Goal: Task Accomplishment & Management: Use online tool/utility

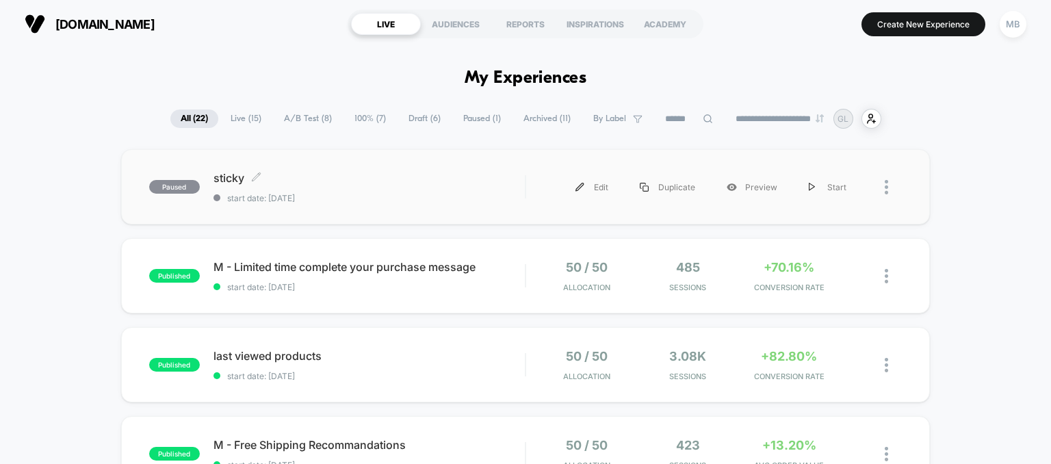
click at [425, 200] on span "start date: 10/11/2025" at bounding box center [369, 198] width 312 height 10
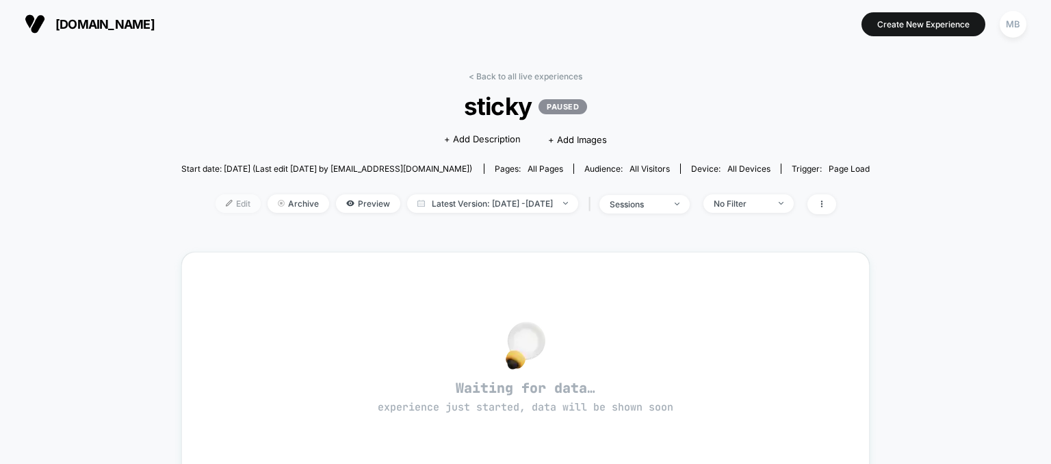
click at [215, 210] on span "Edit" at bounding box center [237, 203] width 45 height 18
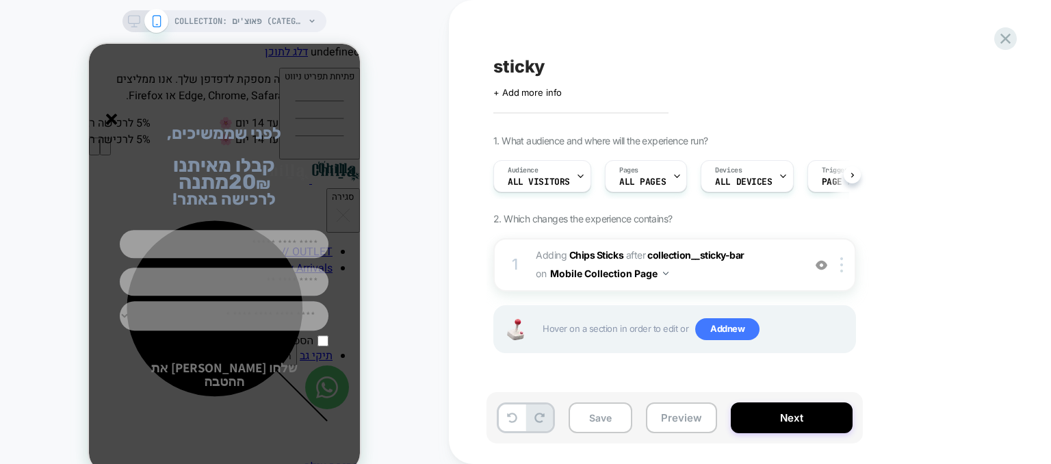
click at [108, 90] on div "**********" at bounding box center [224, 257] width 271 height 427
click at [114, 123] on line "סגור" at bounding box center [112, 119] width 10 height 10
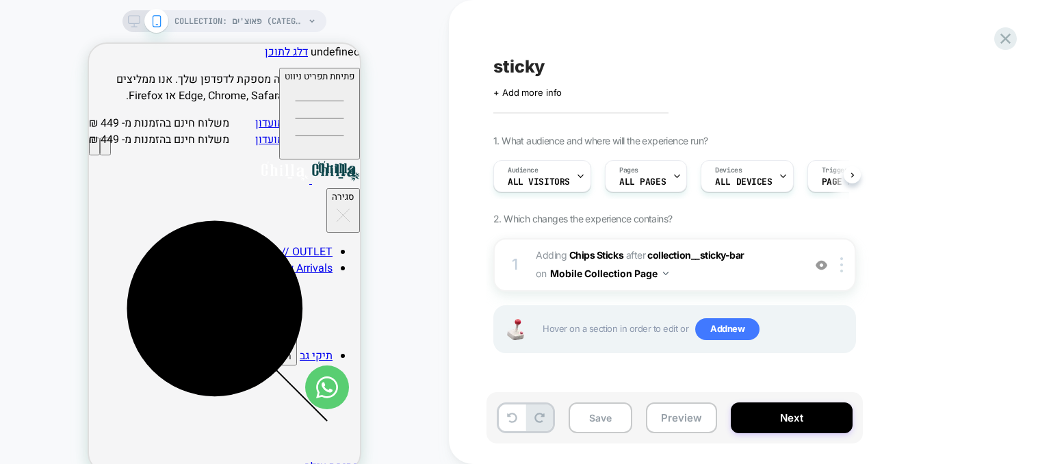
click at [137, 22] on icon at bounding box center [134, 21] width 12 height 12
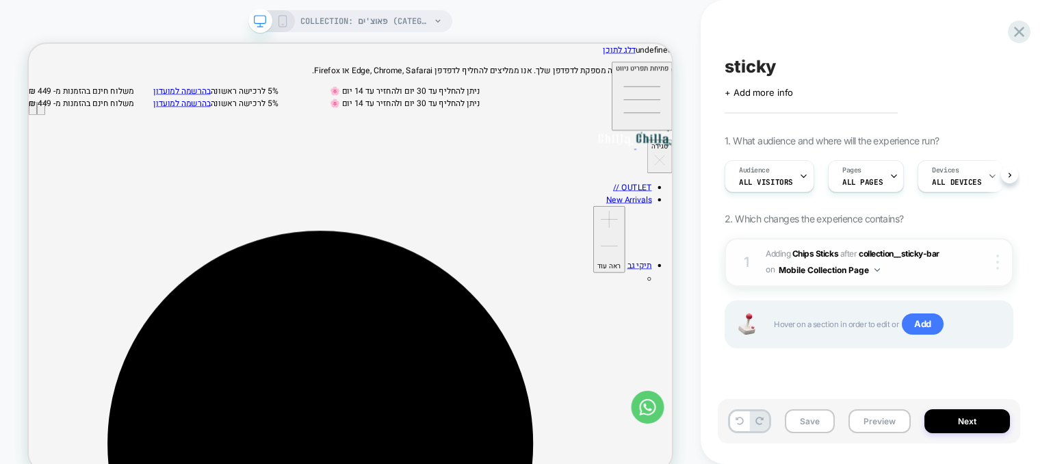
click at [994, 265] on div at bounding box center [999, 261] width 26 height 15
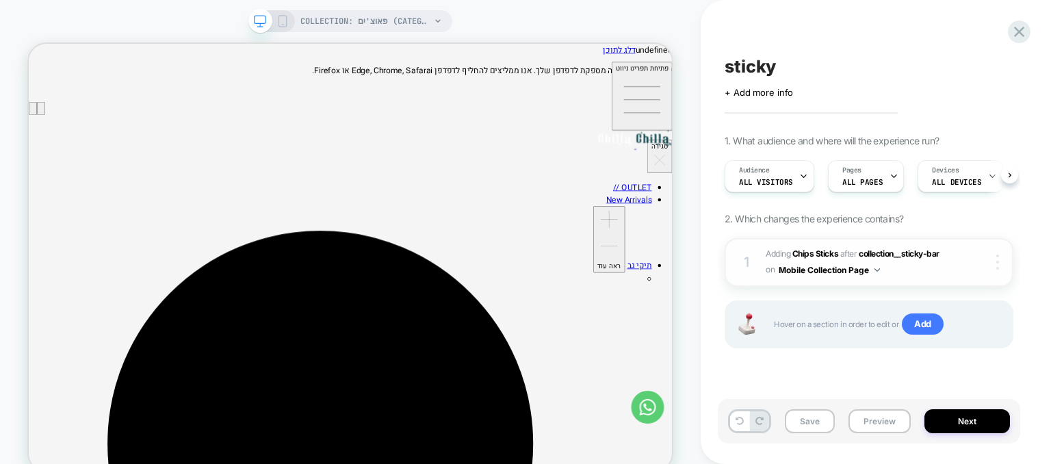
click at [997, 267] on img at bounding box center [997, 261] width 3 height 15
click at [832, 274] on button "Mobile Collection Page" at bounding box center [828, 269] width 101 height 17
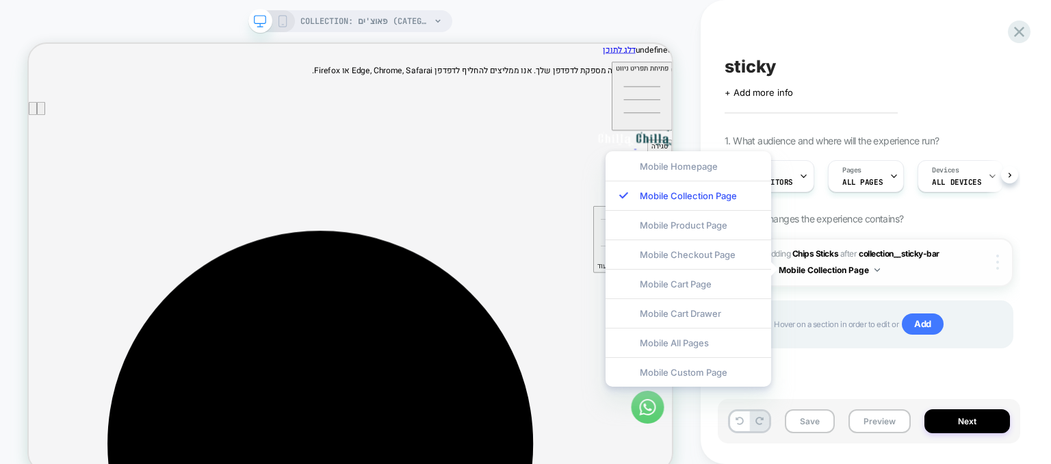
click at [1006, 266] on div at bounding box center [999, 261] width 26 height 15
click at [999, 266] on div at bounding box center [999, 261] width 26 height 15
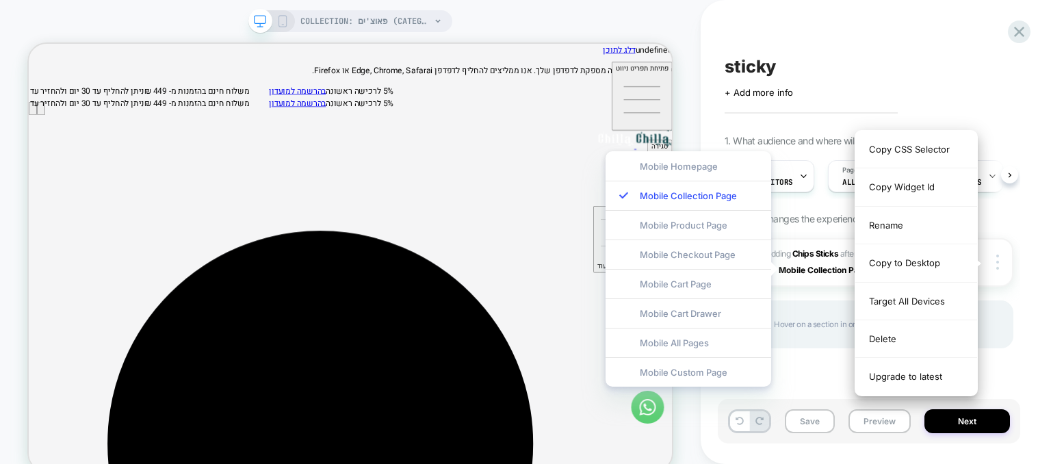
click at [911, 44] on div "sticky Click to edit experience details + Add more info 1. What audience and wh…" at bounding box center [869, 232] width 302 height 436
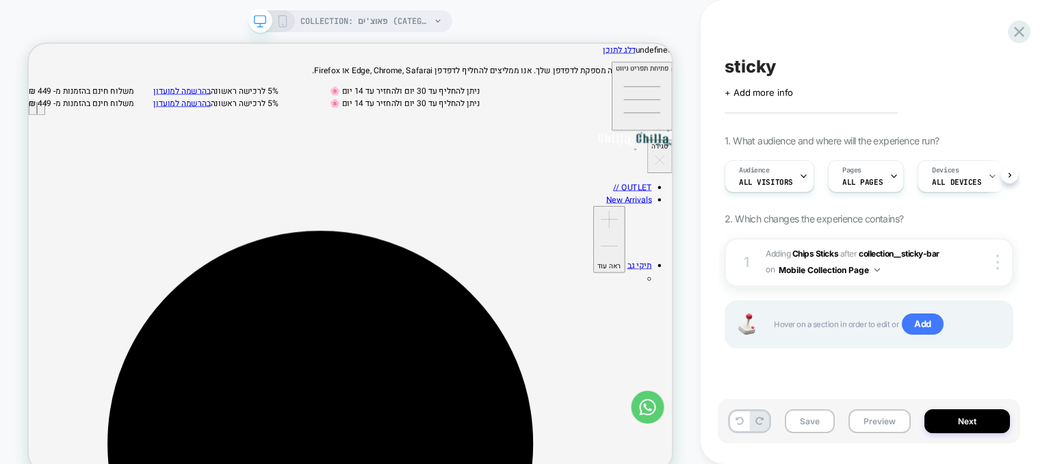
click at [284, 24] on icon at bounding box center [282, 21] width 12 height 12
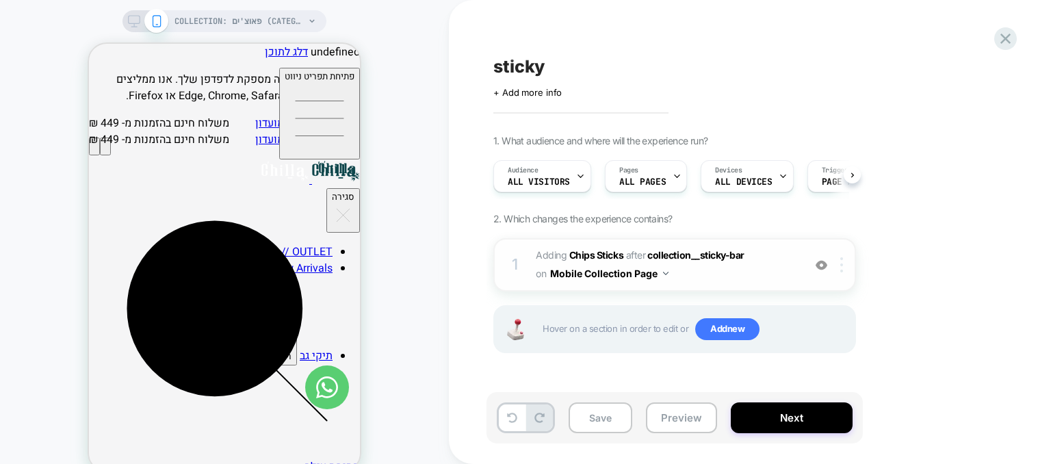
click at [844, 265] on div at bounding box center [844, 264] width 23 height 15
click at [656, 275] on button "Mobile Collection Page" at bounding box center [609, 273] width 118 height 20
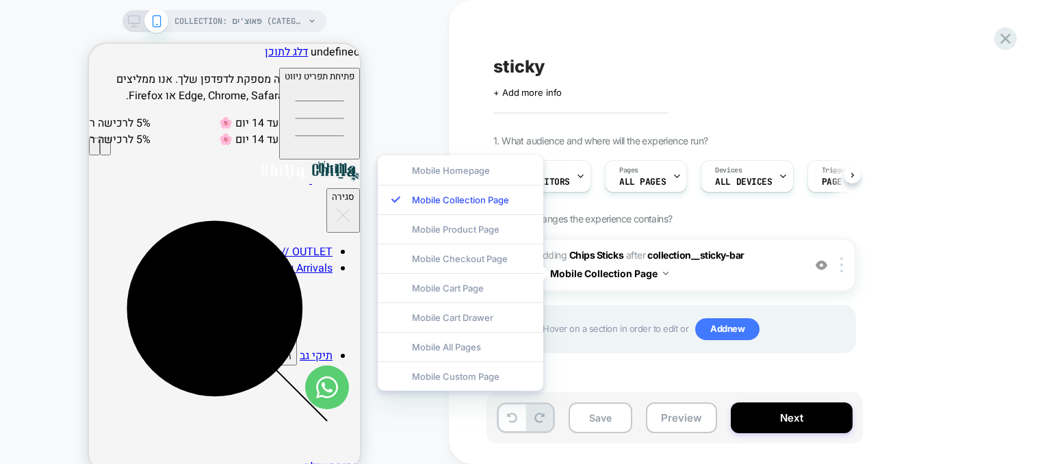
click at [893, 307] on div "1. What audience and where will the experience run? Audience All Visitors Pages…" at bounding box center [742, 261] width 499 height 252
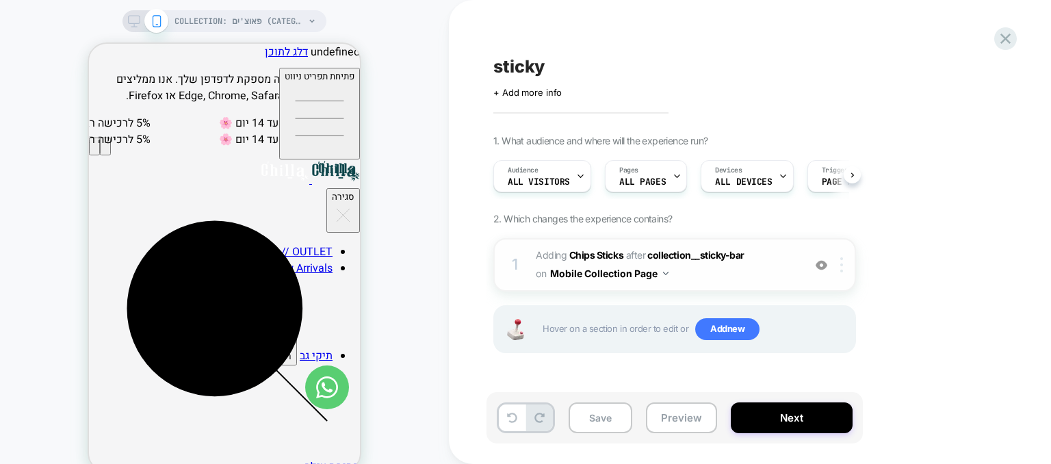
click at [846, 271] on div at bounding box center [844, 264] width 23 height 15
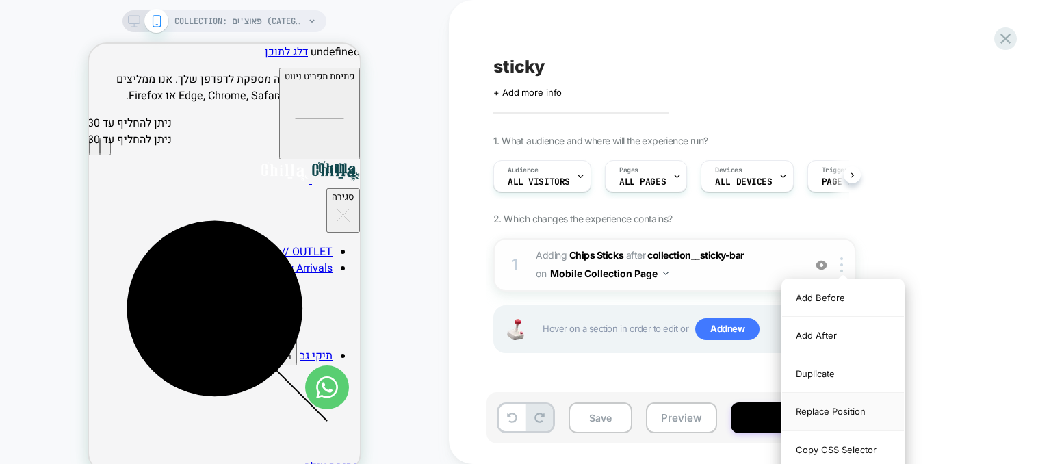
click at [846, 414] on div "Replace Position" at bounding box center [843, 412] width 122 height 38
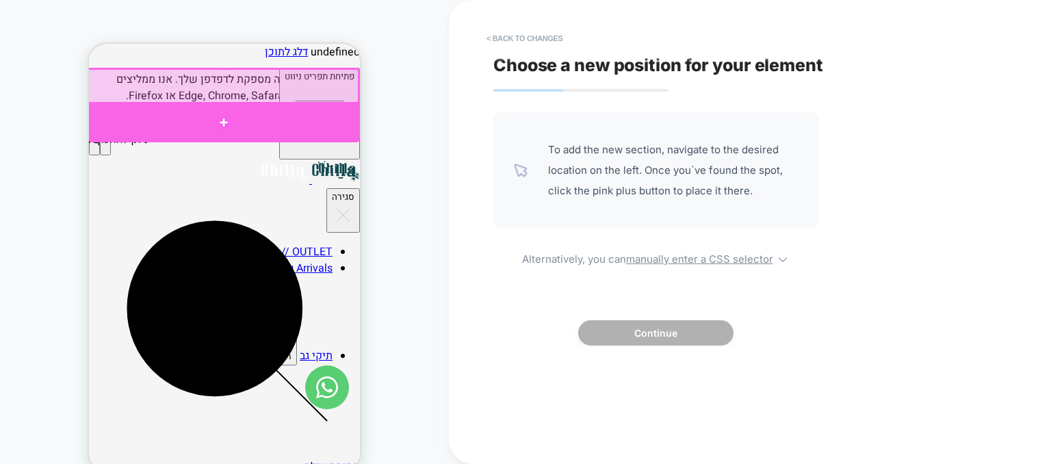
click at [229, 120] on div at bounding box center [224, 122] width 272 height 40
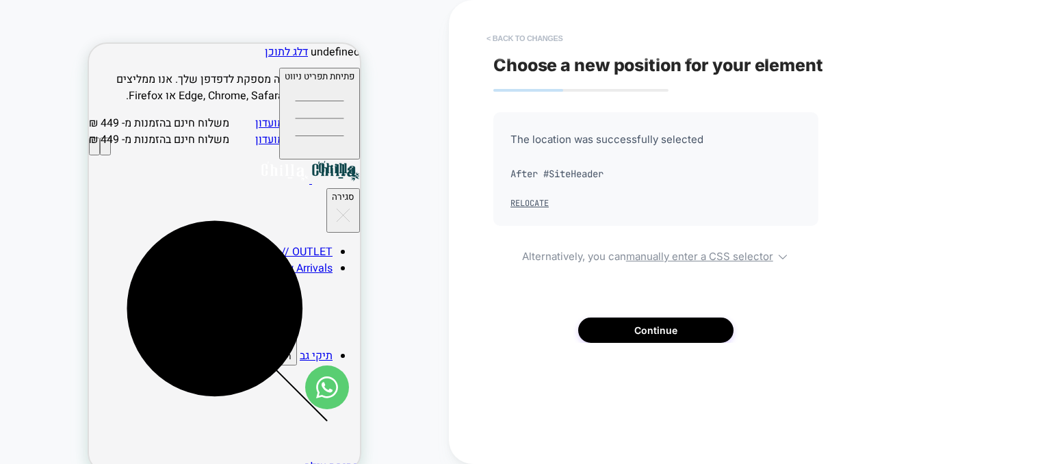
click at [512, 39] on button "< Back to changes" at bounding box center [525, 38] width 90 height 22
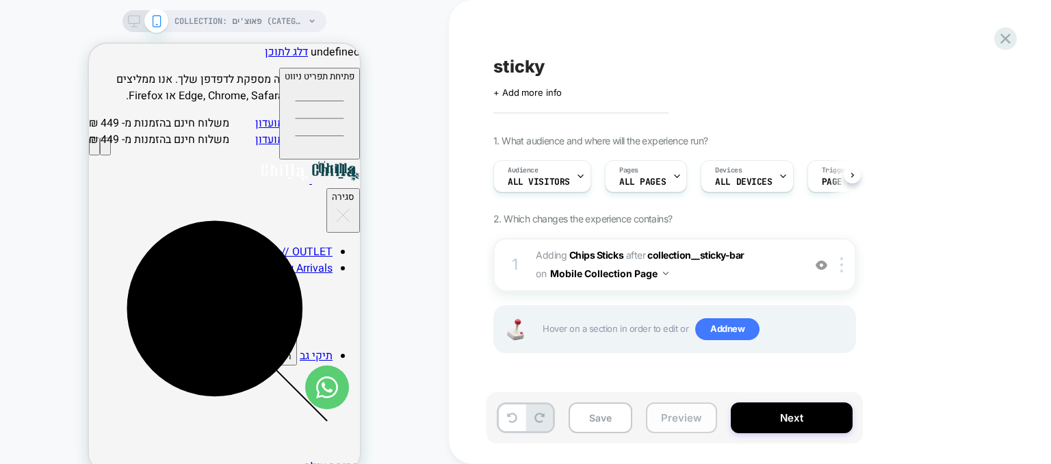
click at [677, 432] on button "Preview" at bounding box center [681, 417] width 71 height 31
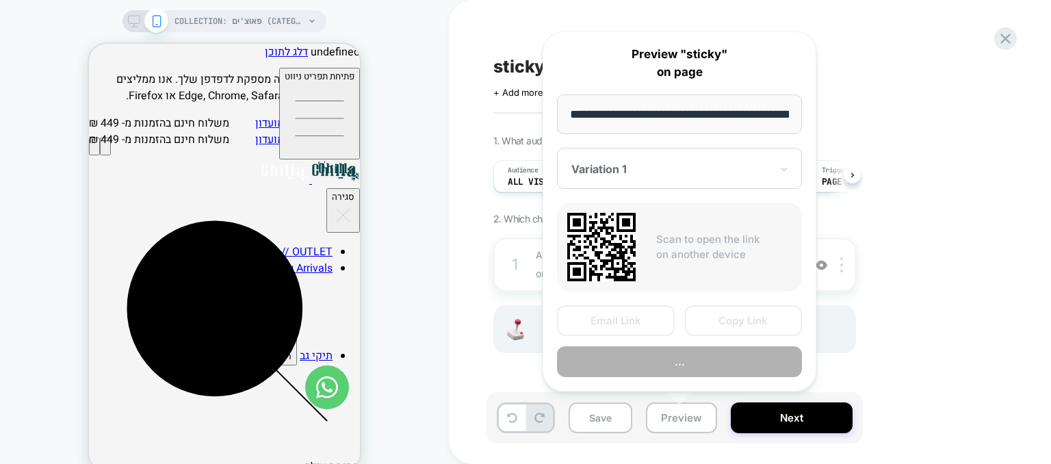
scroll to position [0, 96]
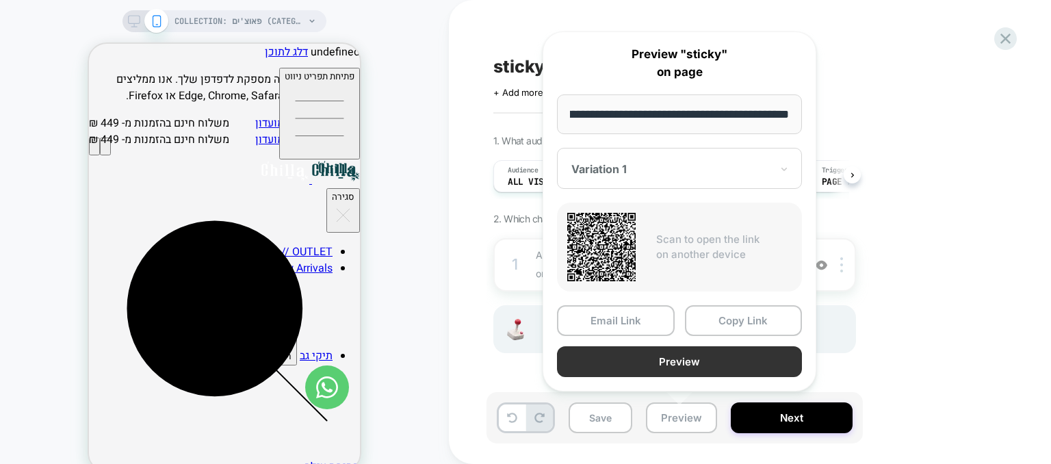
click at [713, 367] on button "Preview" at bounding box center [679, 361] width 245 height 31
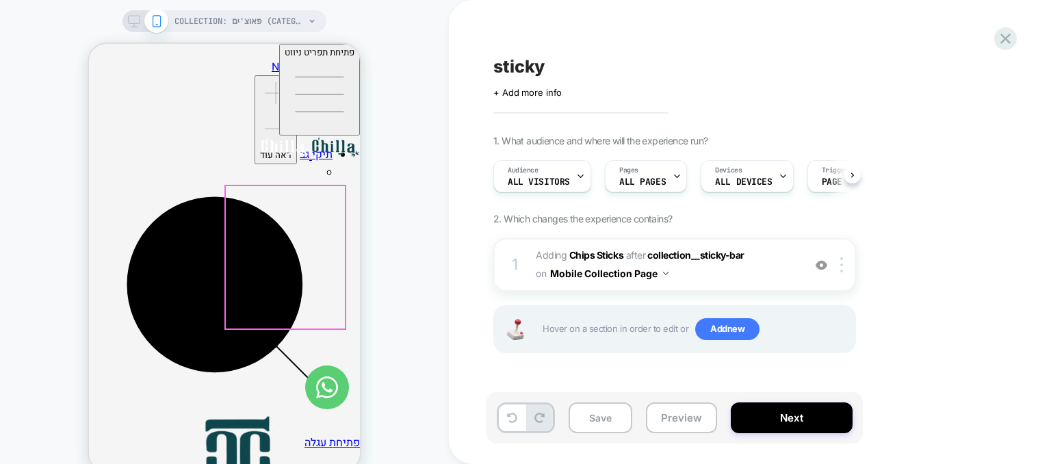
scroll to position [205, 0]
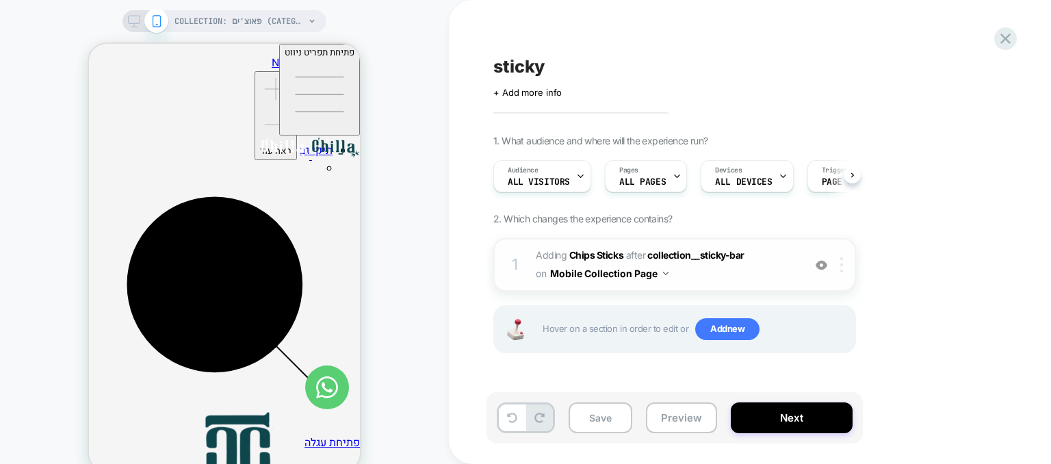
click at [846, 265] on div at bounding box center [844, 264] width 23 height 15
click at [838, 257] on div at bounding box center [844, 264] width 23 height 15
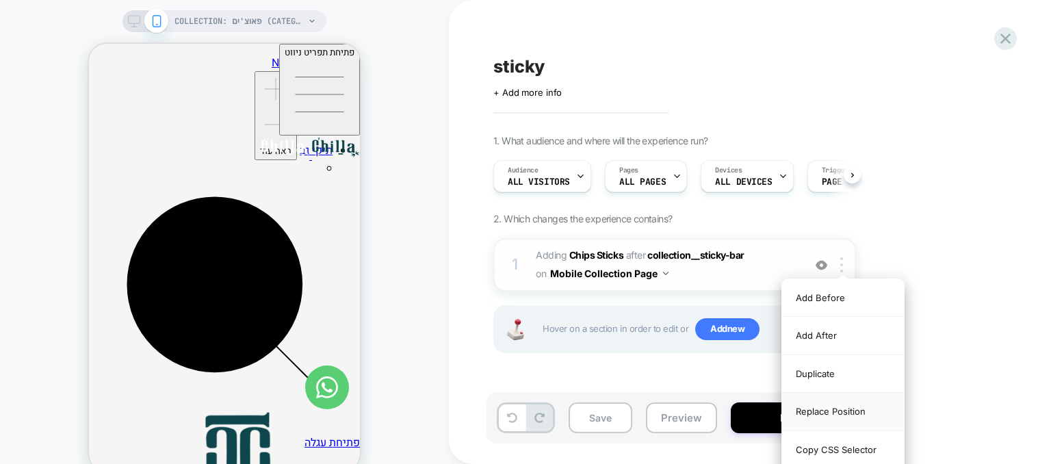
click at [845, 408] on div "Replace Position" at bounding box center [843, 412] width 122 height 38
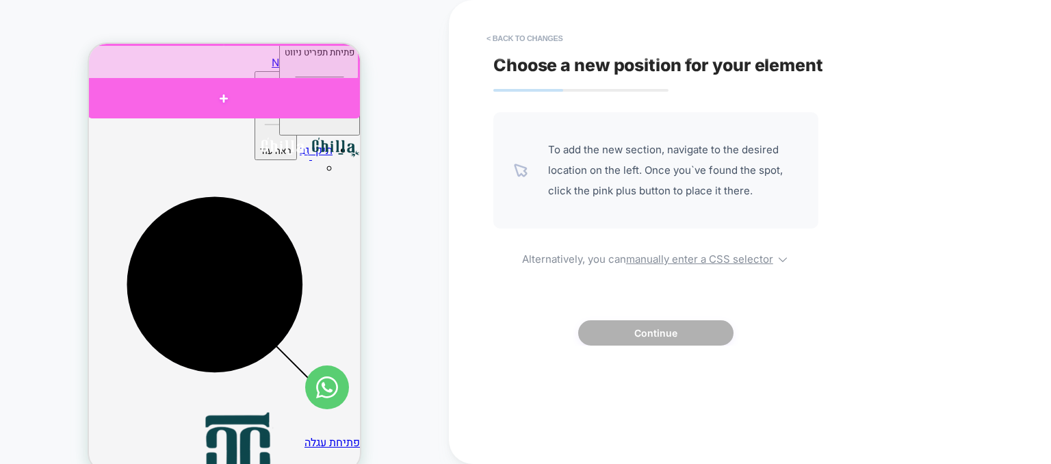
click at [228, 87] on div at bounding box center [224, 98] width 272 height 40
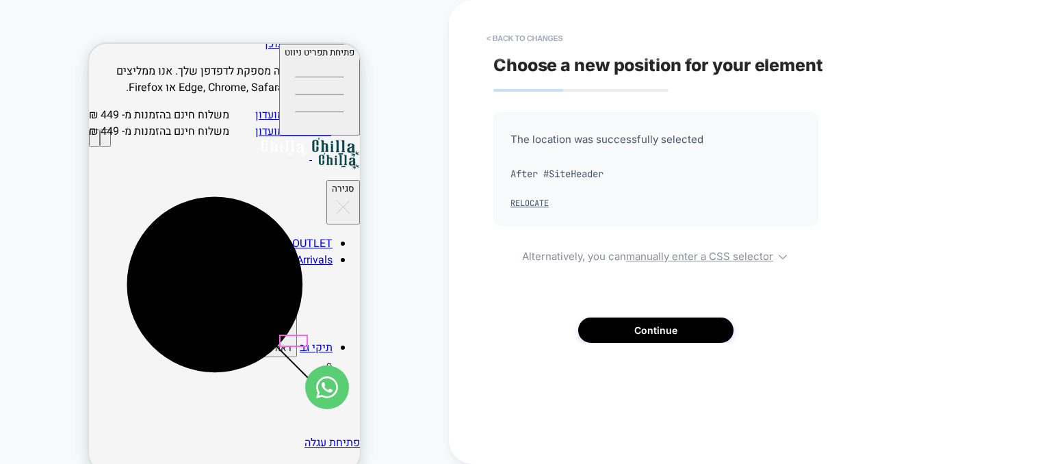
scroll to position [0, 0]
